Goal: Navigation & Orientation: Find specific page/section

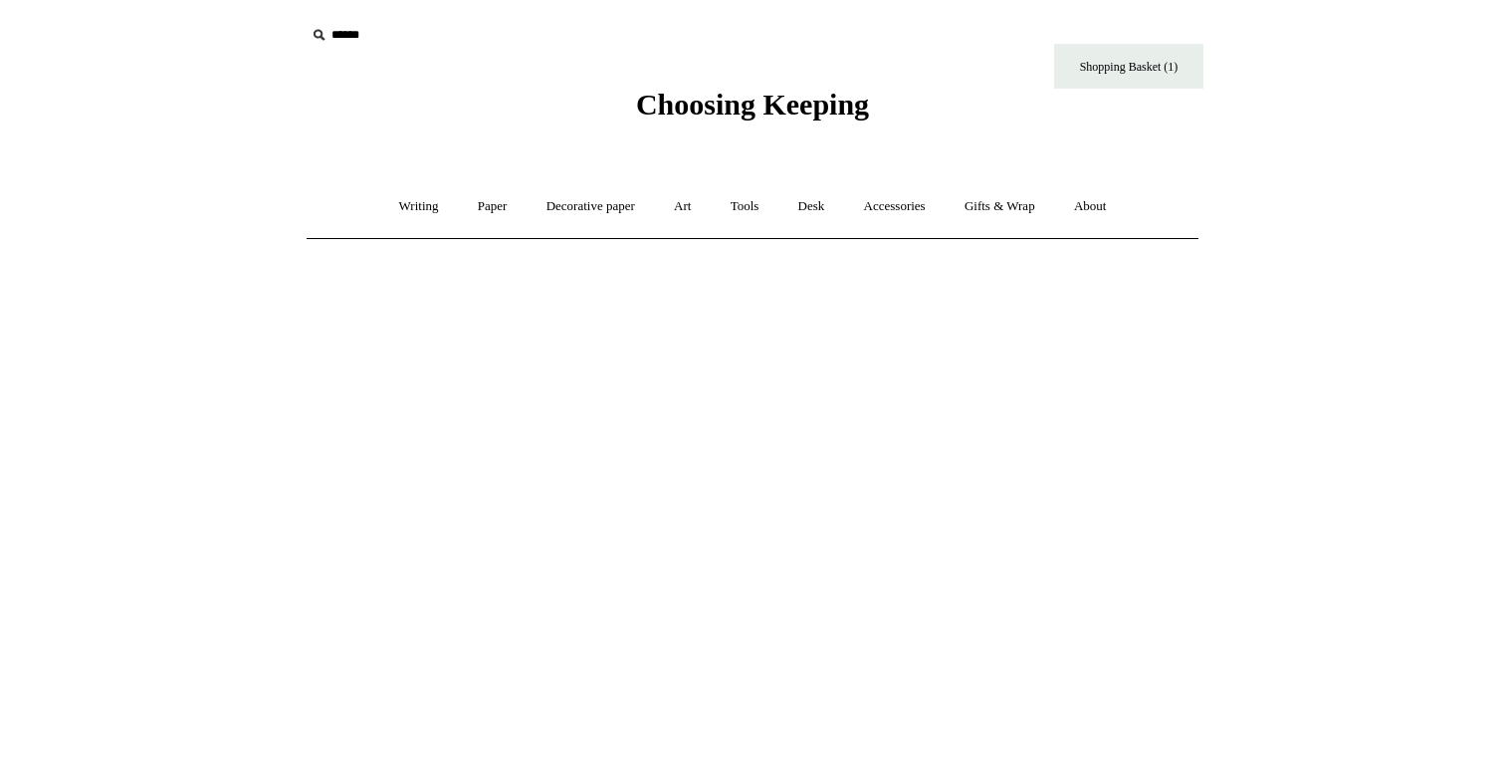
scroll to position [6, 0]
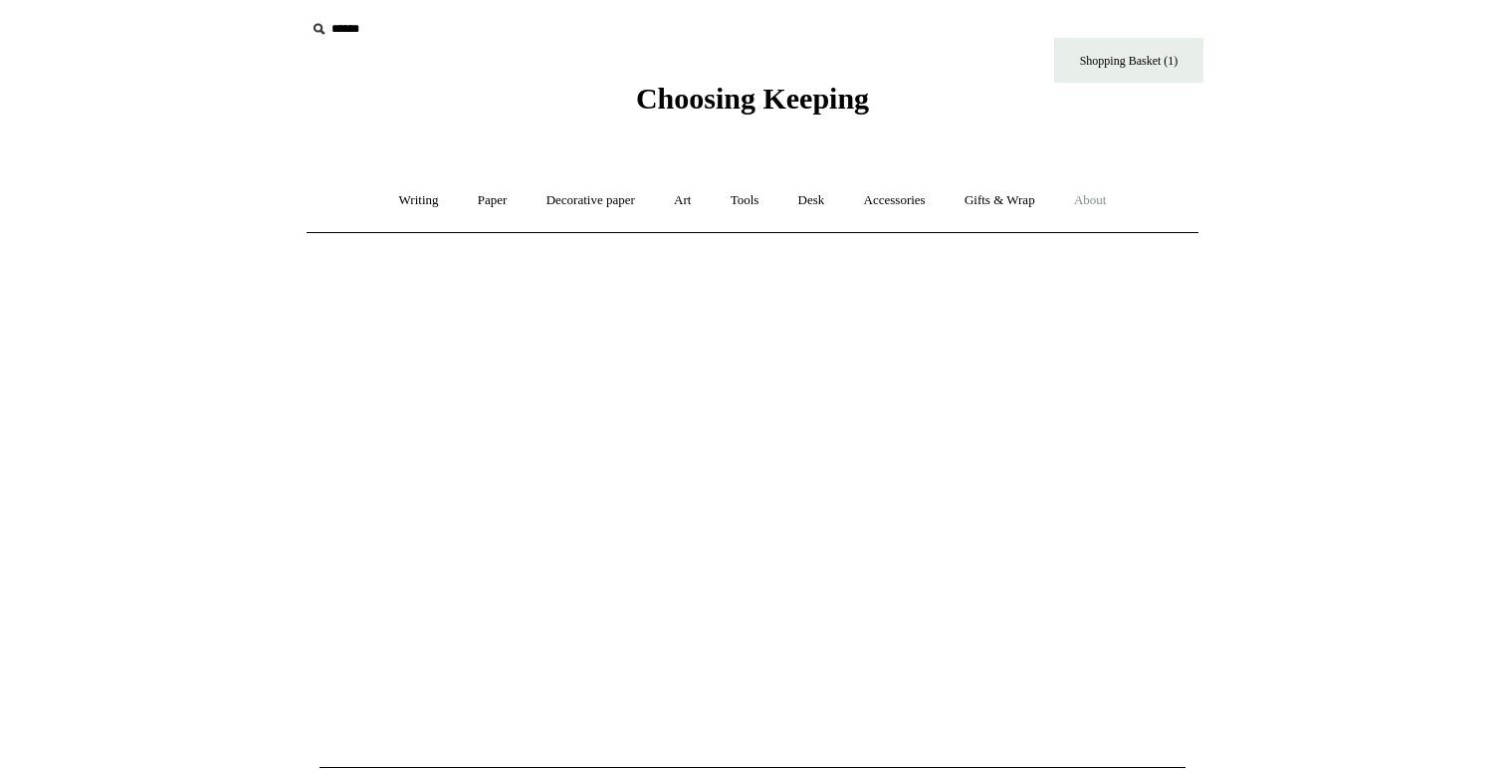
click at [1097, 197] on link "About +" at bounding box center [1090, 200] width 69 height 53
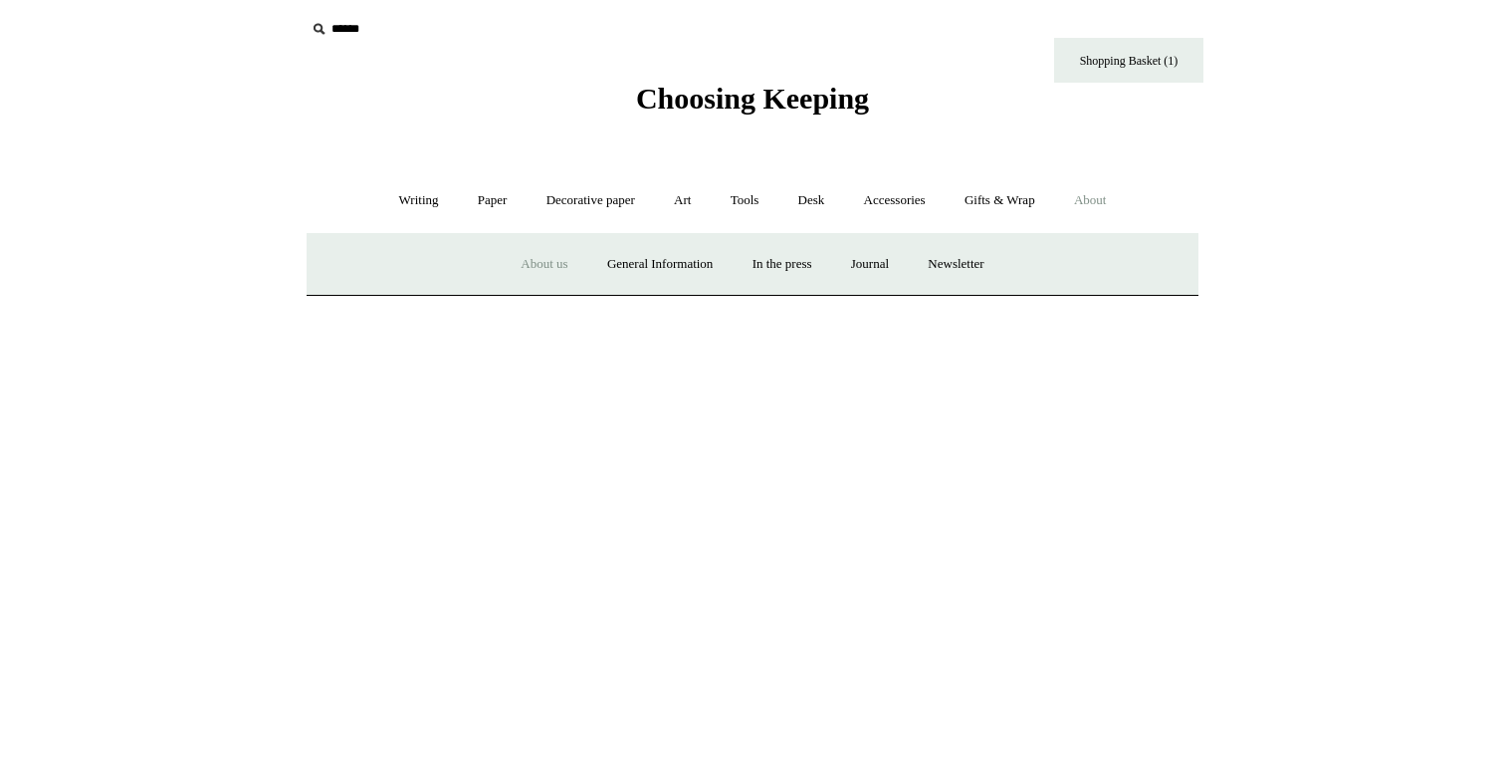
click at [521, 269] on link "About us" at bounding box center [544, 264] width 83 height 53
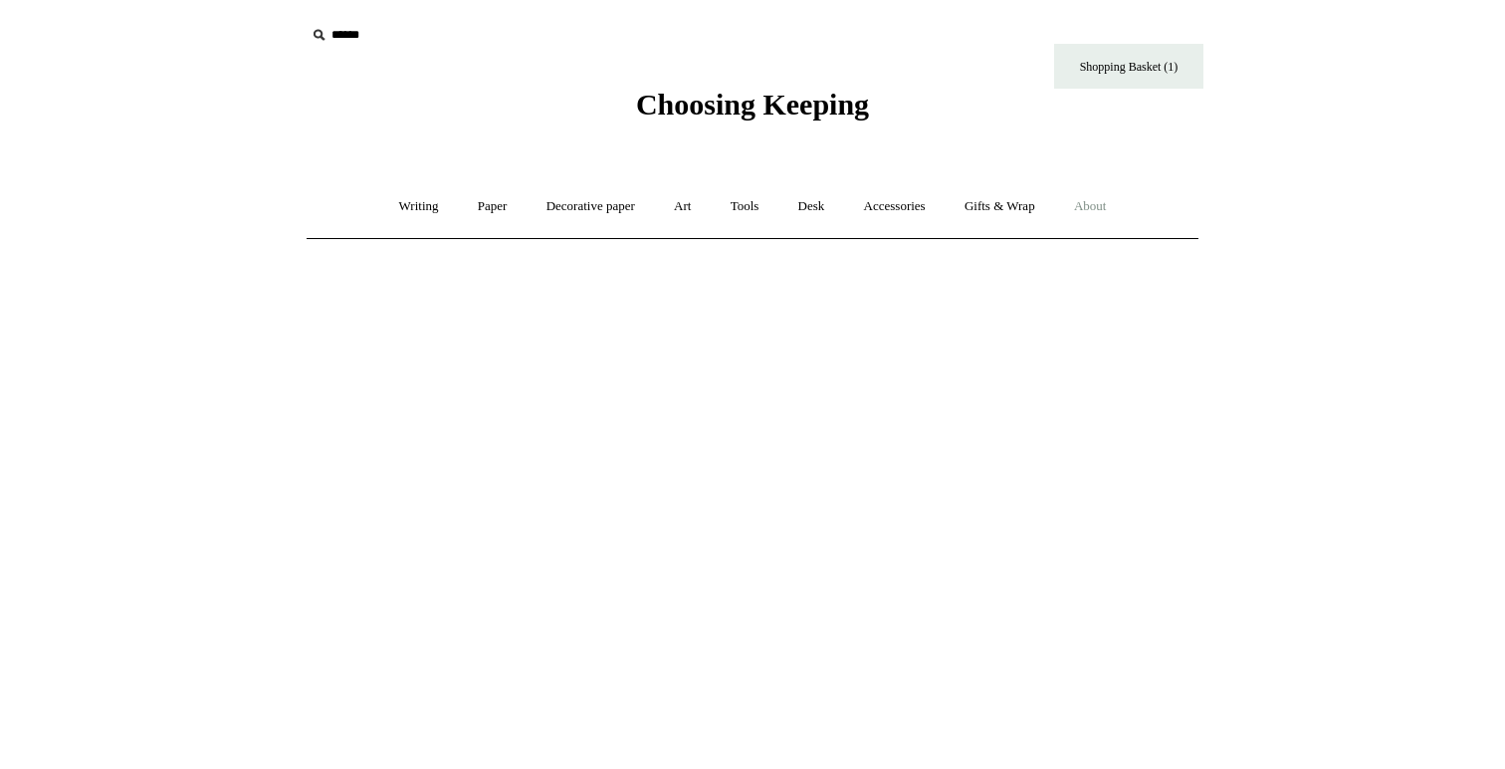
click at [1103, 209] on link "About +" at bounding box center [1090, 206] width 69 height 53
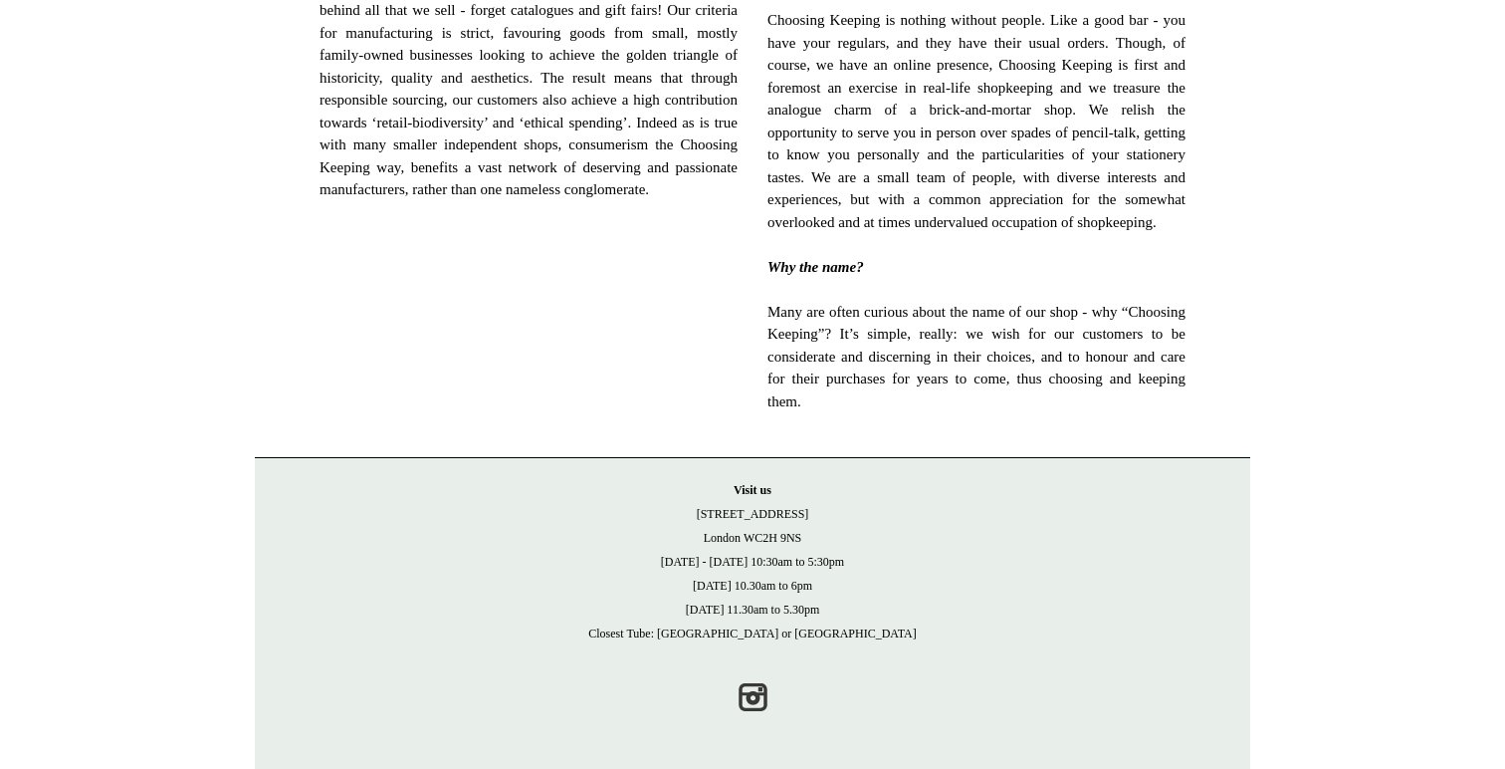
scroll to position [1384, 0]
click at [756, 681] on link "Instagram" at bounding box center [753, 697] width 44 height 44
